Goal: Task Accomplishment & Management: Use online tool/utility

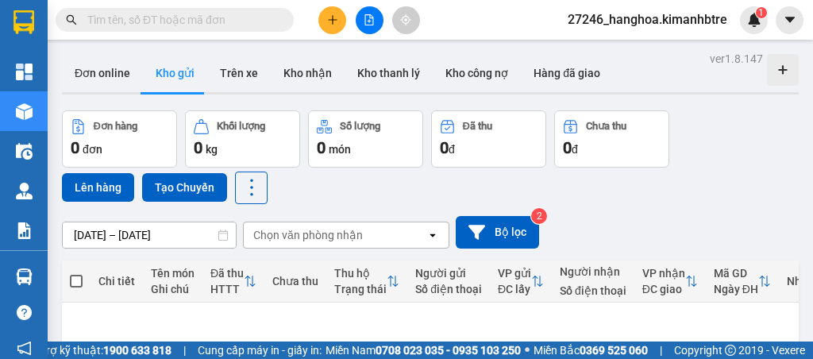
click at [178, 22] on input "text" at bounding box center [180, 19] width 187 height 17
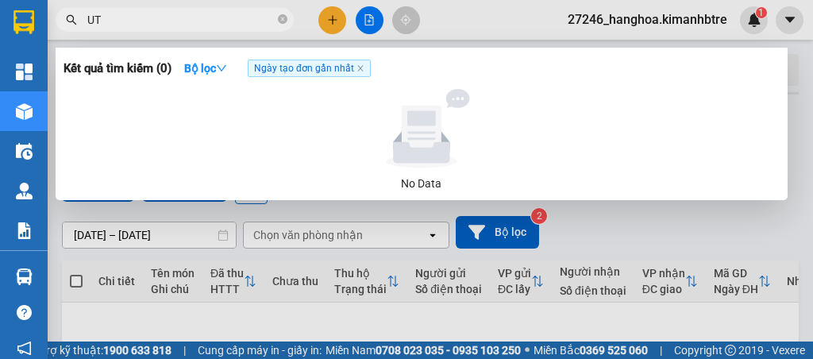
type input "U"
type input "ÚT LÂM"
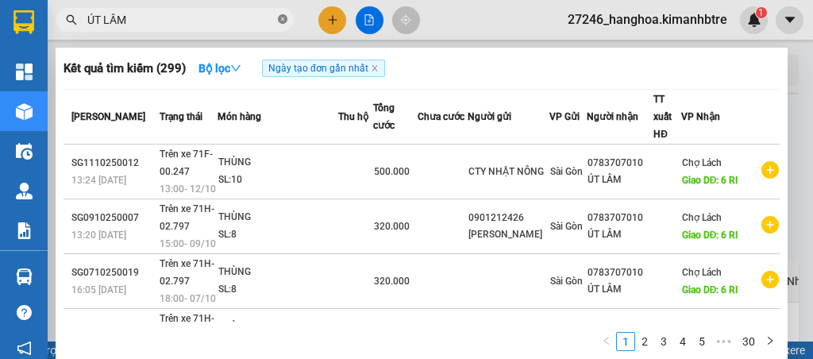
click at [286, 20] on icon "close-circle" at bounding box center [283, 19] width 10 height 10
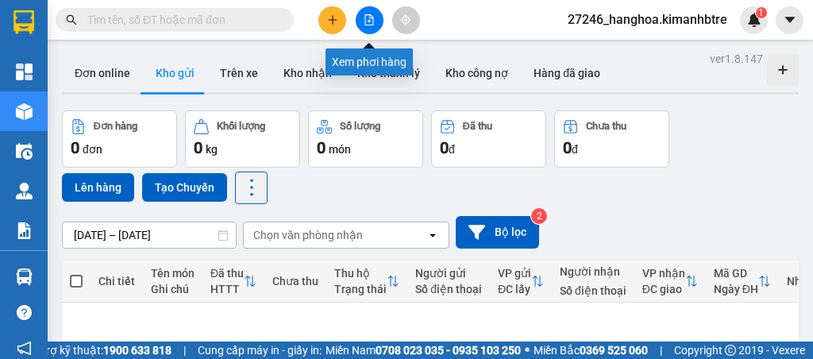
click at [378, 14] on button at bounding box center [370, 20] width 28 height 28
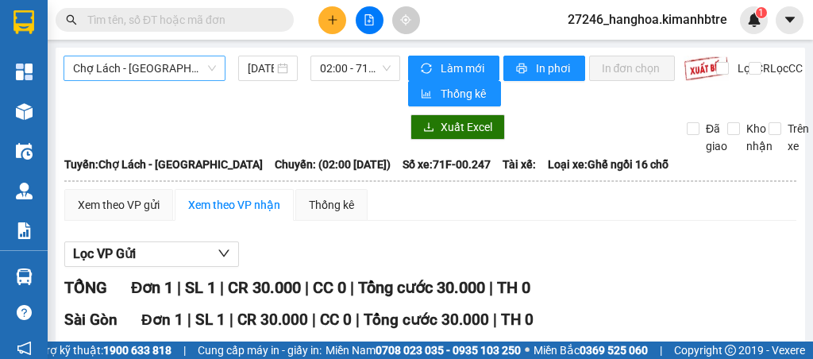
click at [143, 70] on span "Chợ Lách - [GEOGRAPHIC_DATA]" at bounding box center [144, 68] width 143 height 24
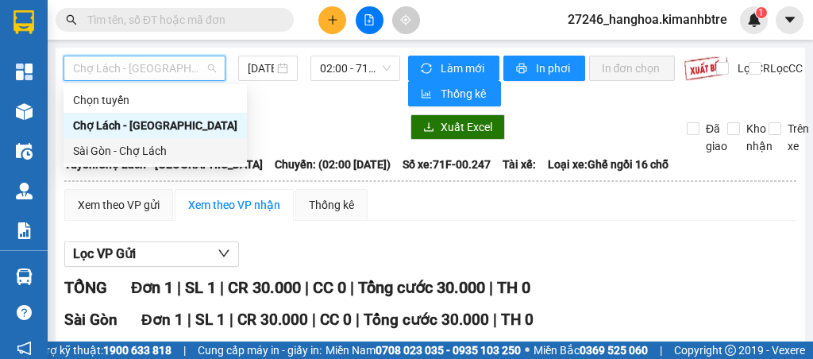
click at [144, 156] on div "Sài Gòn - Chợ Lách" at bounding box center [155, 150] width 164 height 17
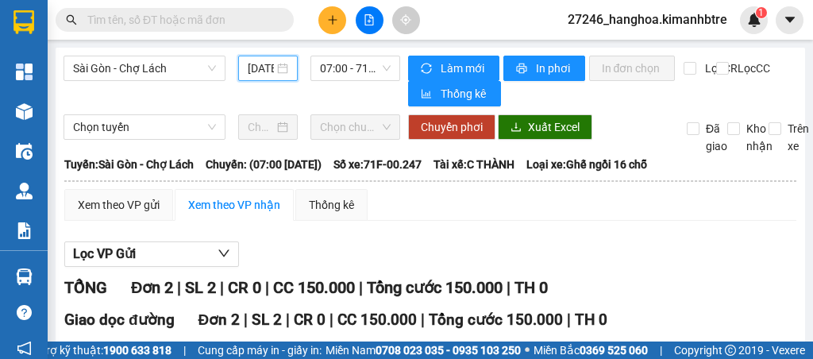
click at [256, 71] on input "[DATE]" at bounding box center [261, 68] width 27 height 17
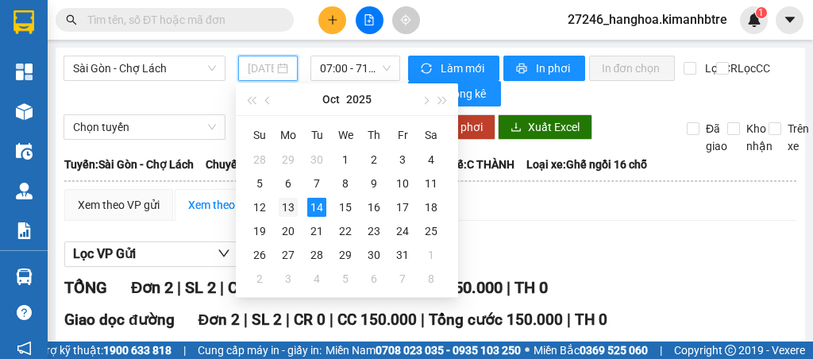
click at [281, 208] on div "13" at bounding box center [288, 207] width 19 height 19
type input "[DATE]"
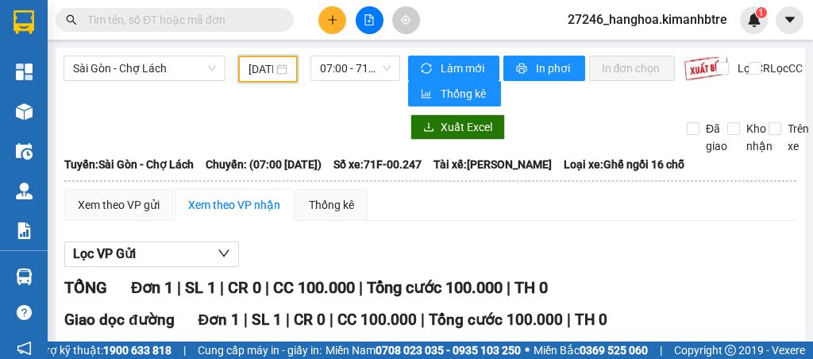
click at [207, 10] on span at bounding box center [175, 20] width 238 height 24
click at [191, 25] on input "text" at bounding box center [180, 19] width 187 height 17
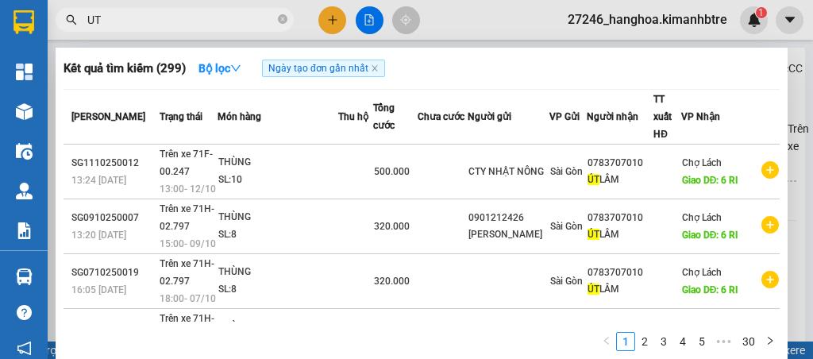
type input "U"
type input "ÚT LÂM"
click at [283, 21] on icon "close-circle" at bounding box center [283, 19] width 10 height 10
